Goal: Complete application form

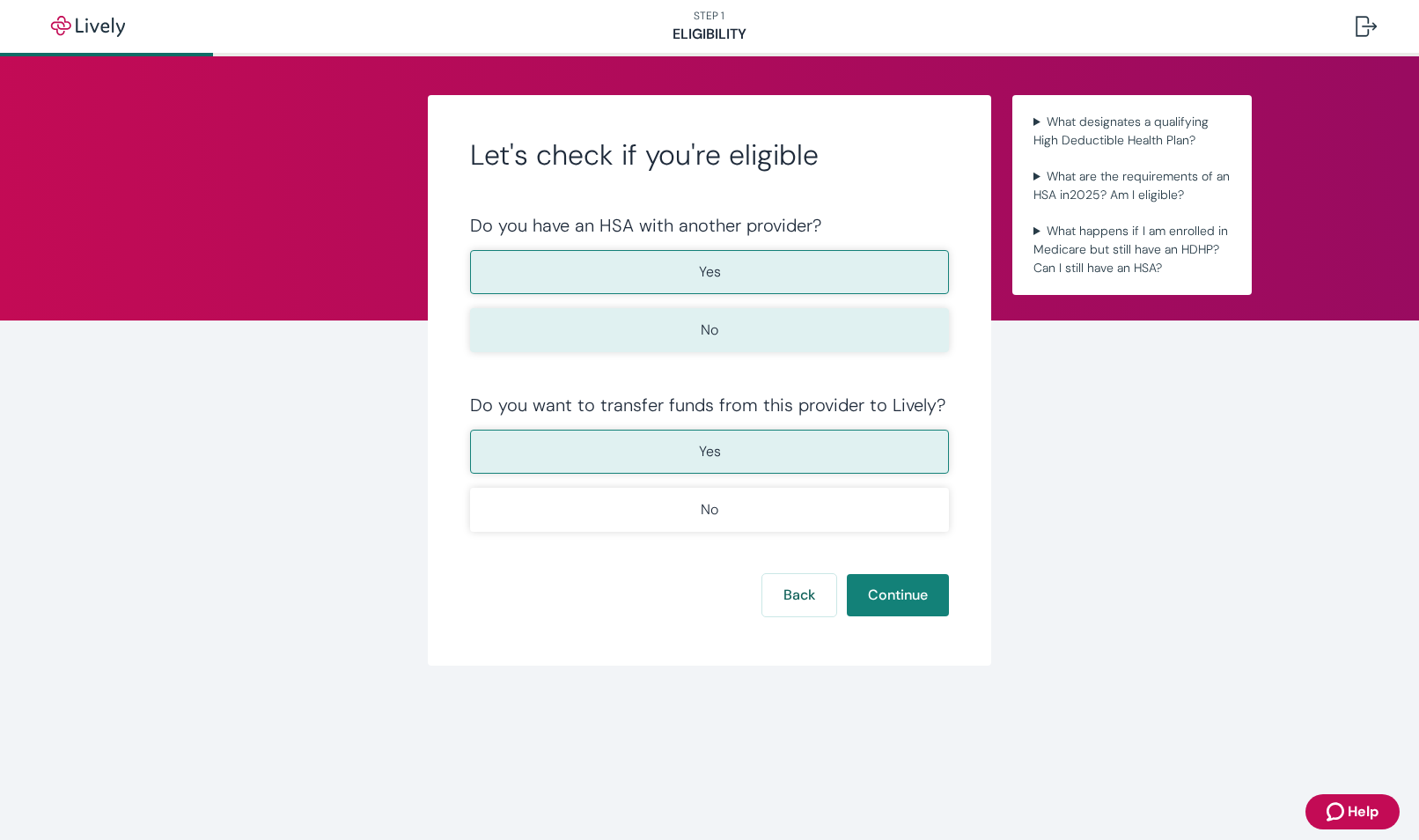
click at [785, 348] on button "No" at bounding box center [709, 331] width 479 height 44
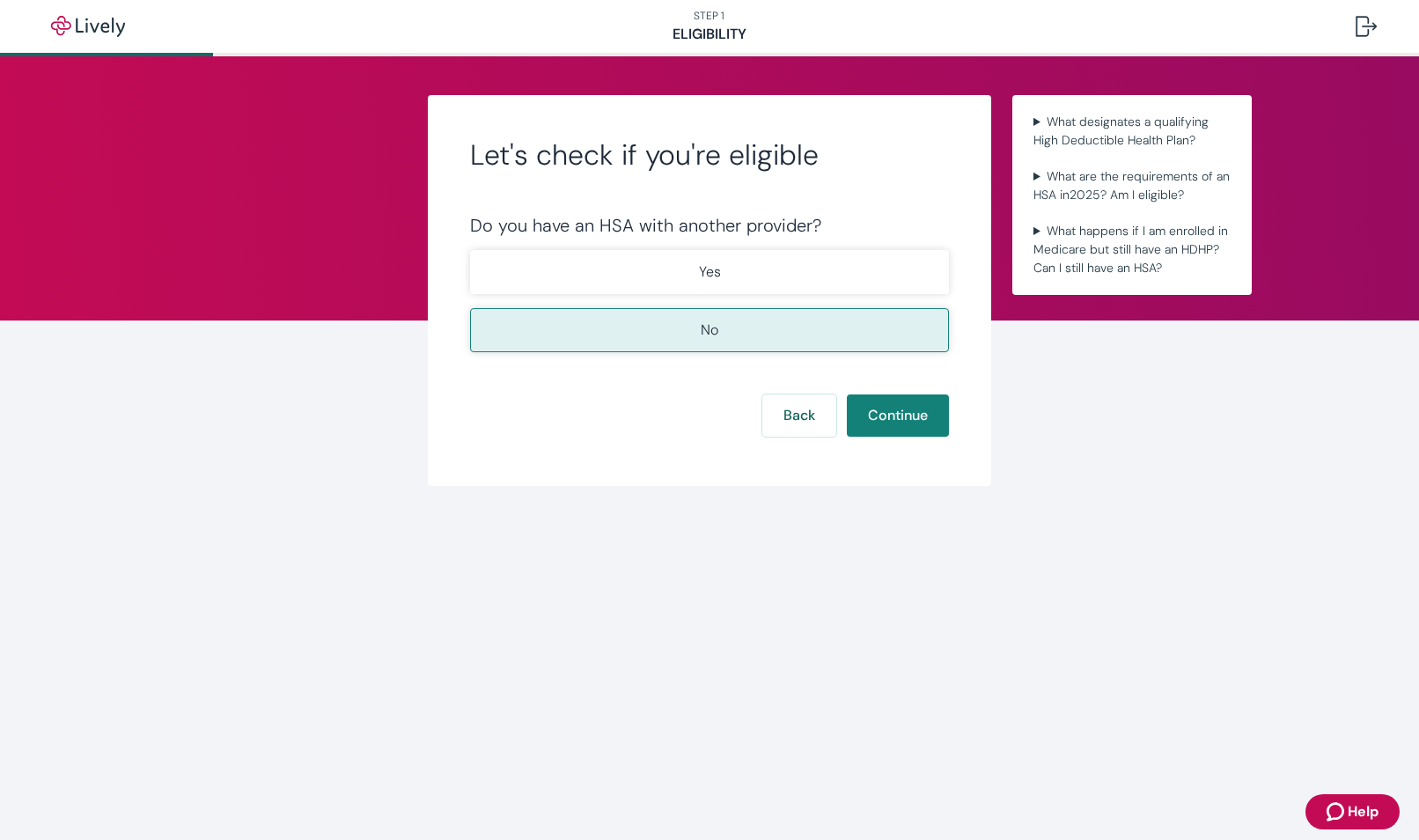
click at [754, 338] on button "No" at bounding box center [709, 331] width 479 height 44
click at [726, 337] on button "No" at bounding box center [709, 331] width 479 height 44
click at [903, 418] on button "Continue" at bounding box center [898, 415] width 102 height 42
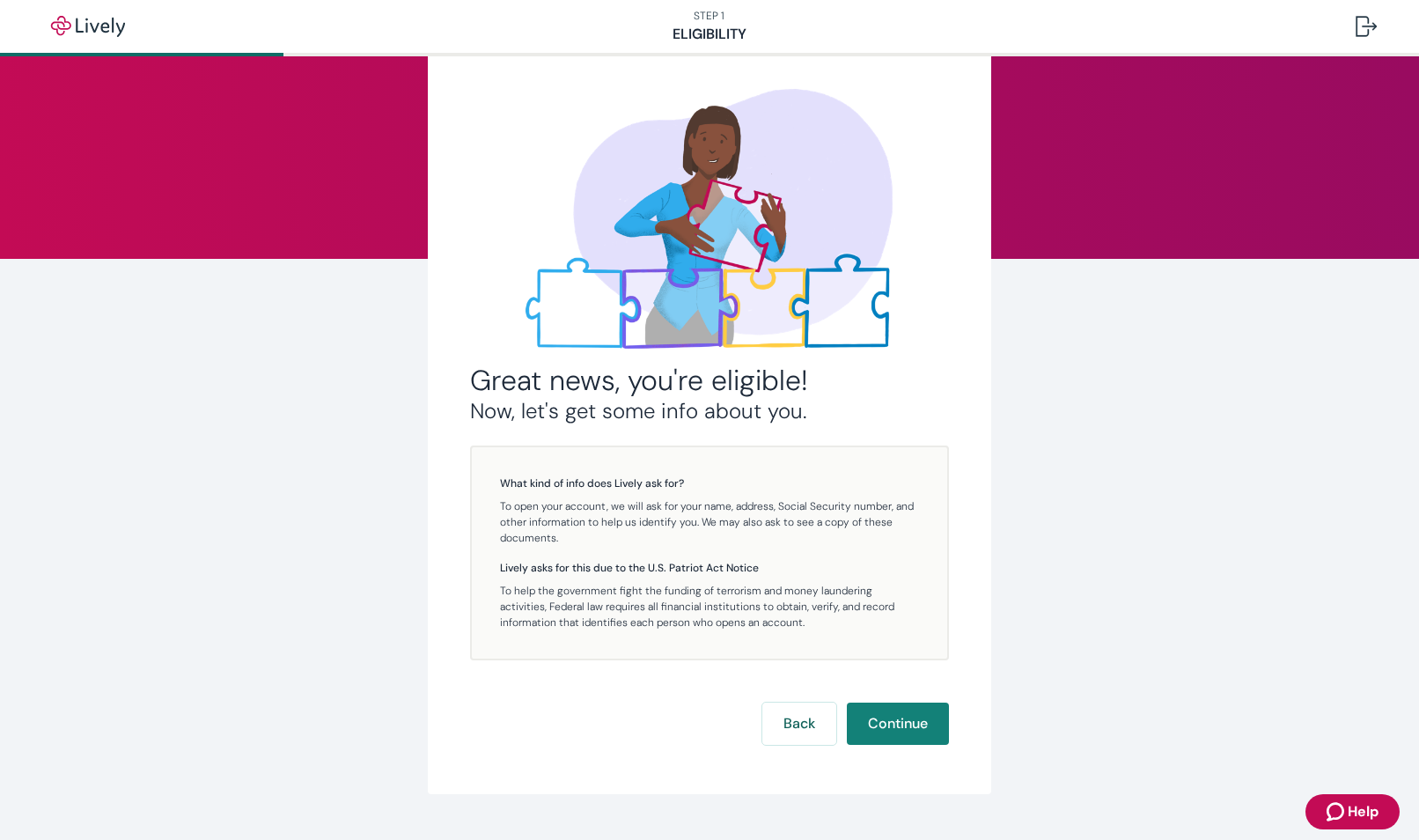
scroll to position [100, 0]
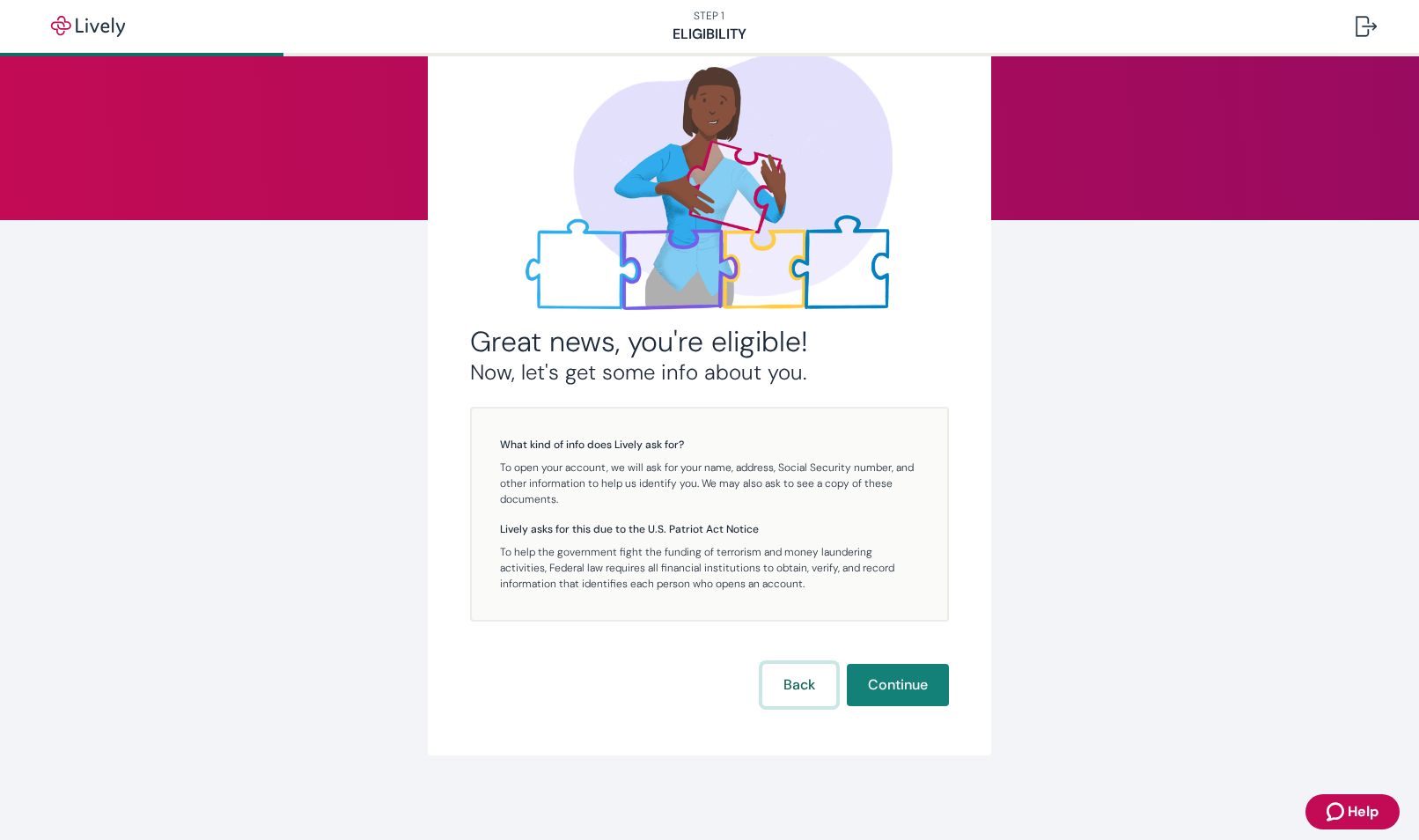
click at [803, 688] on button "Back" at bounding box center [799, 685] width 74 height 42
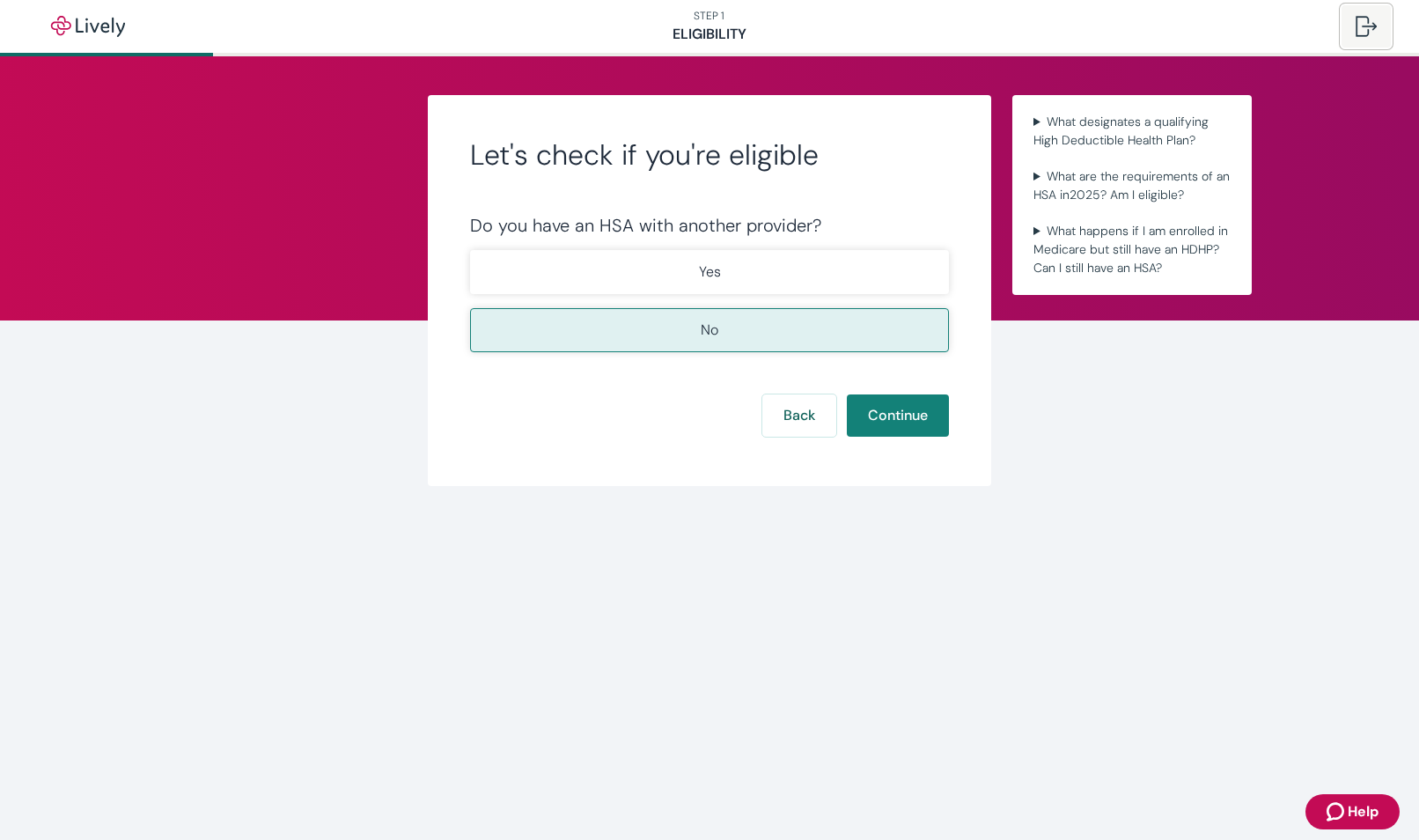
click at [1363, 27] on div at bounding box center [1366, 26] width 21 height 21
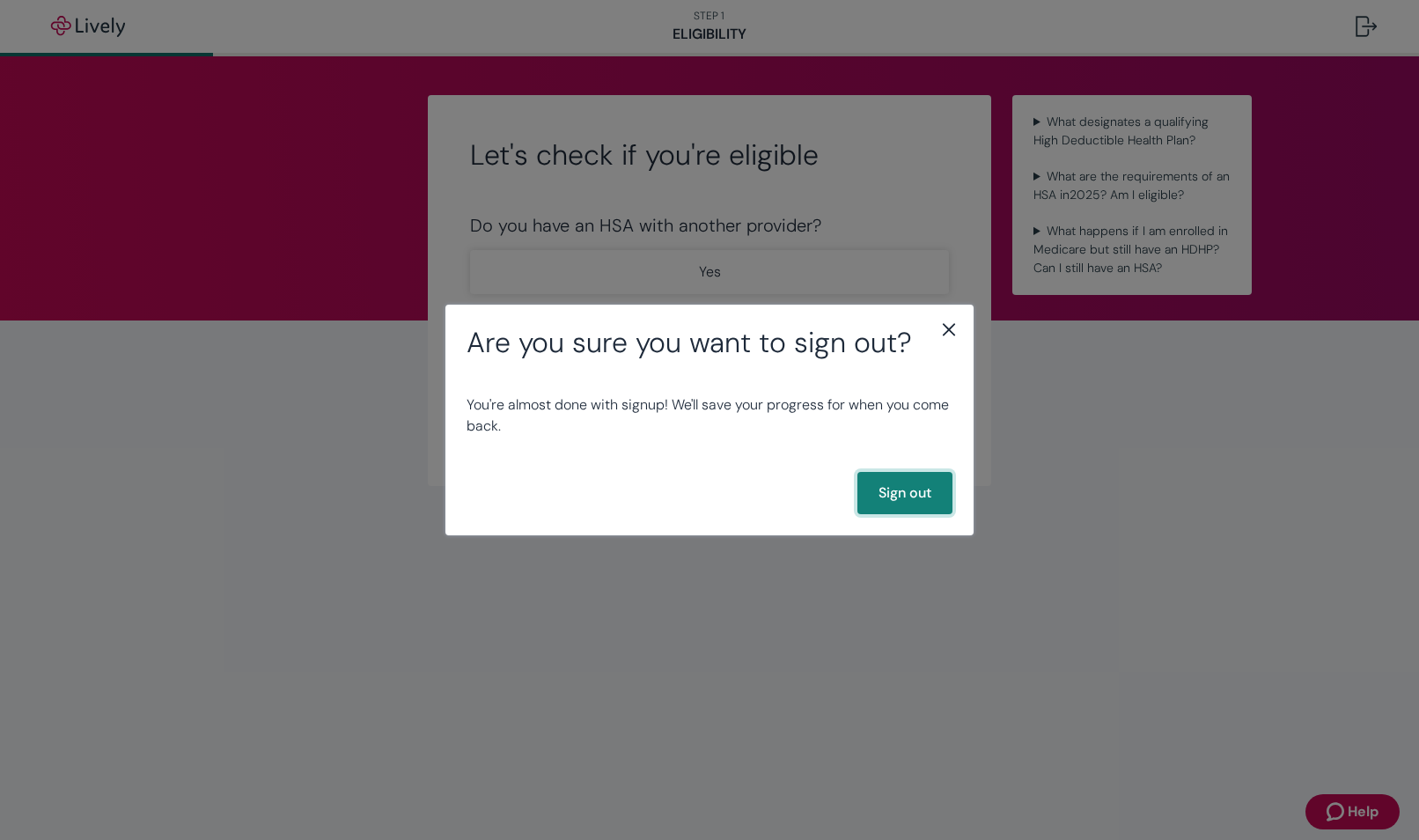
click at [889, 494] on button "Sign out" at bounding box center [905, 493] width 95 height 42
